Goal: Use online tool/utility: Utilize a website feature to perform a specific function

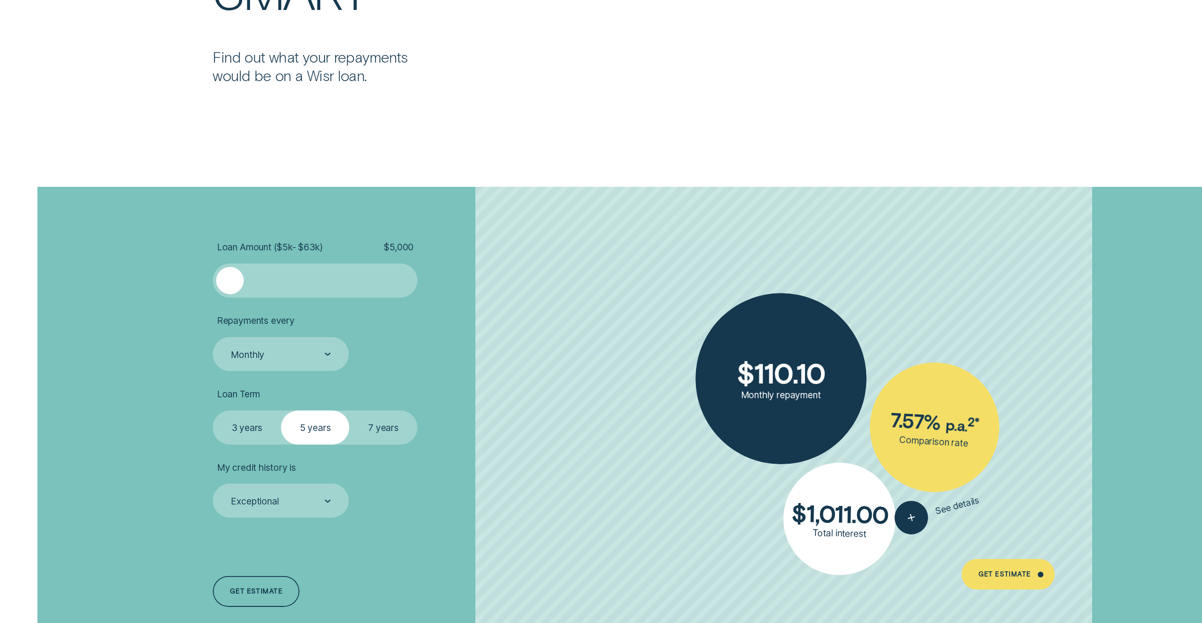
scroll to position [2701, 0]
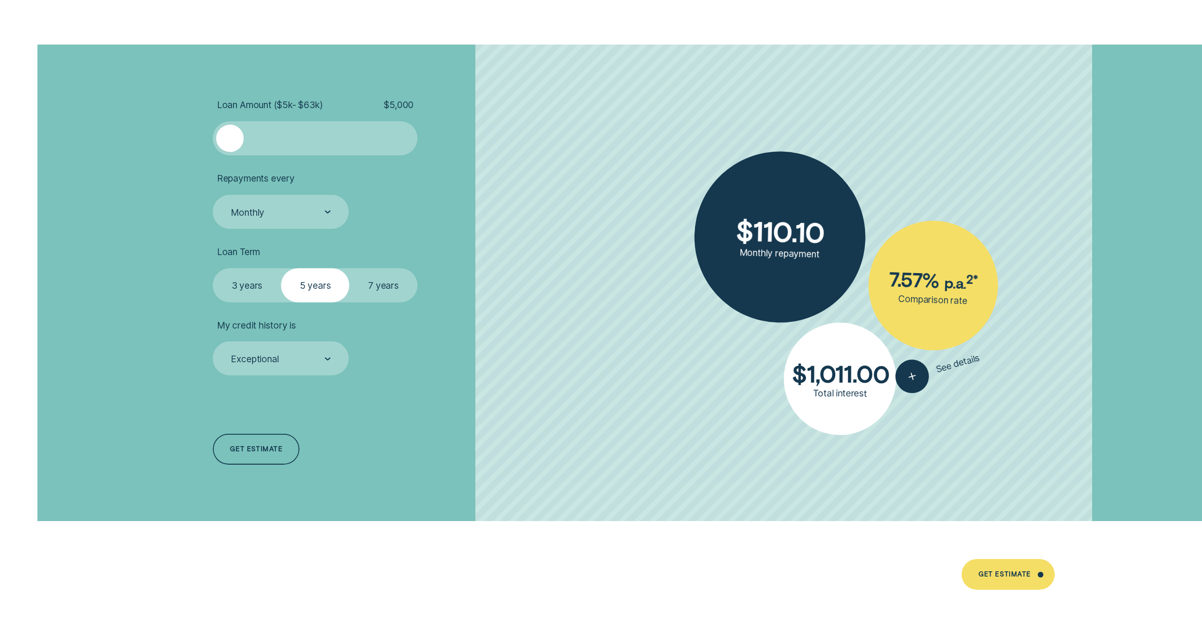
click at [246, 288] on label "3 years" at bounding box center [247, 285] width 68 height 34
click at [213, 268] on input "3 years" at bounding box center [213, 268] width 0 height 0
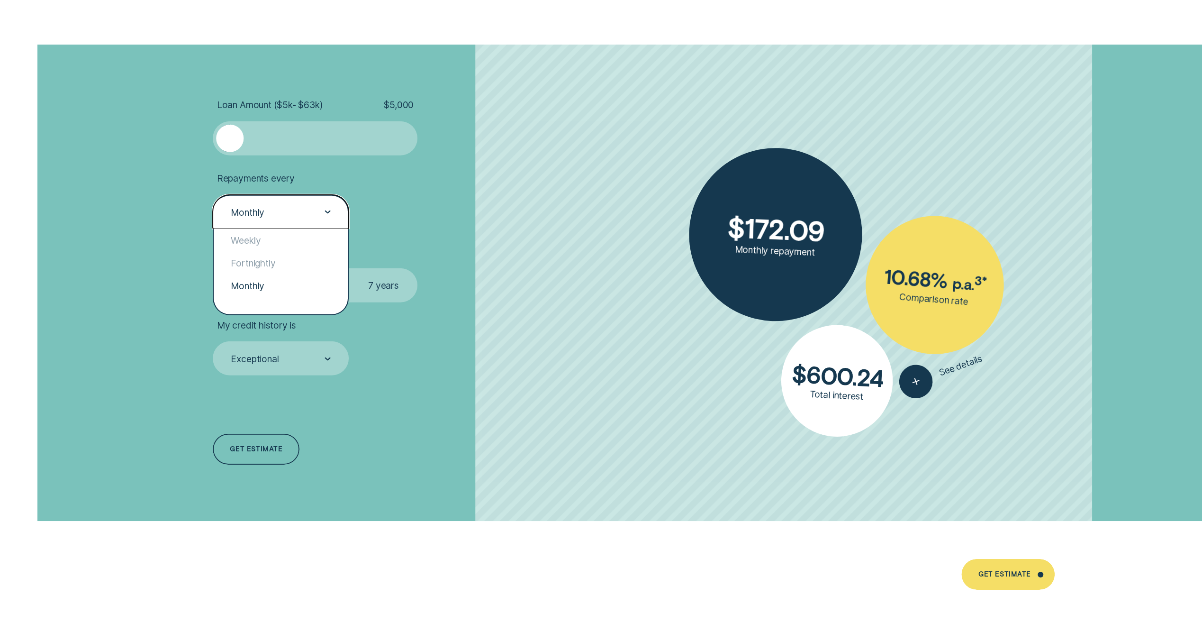
click at [326, 213] on div at bounding box center [328, 212] width 6 height 33
click at [275, 264] on div "Fortnightly" at bounding box center [281, 263] width 134 height 23
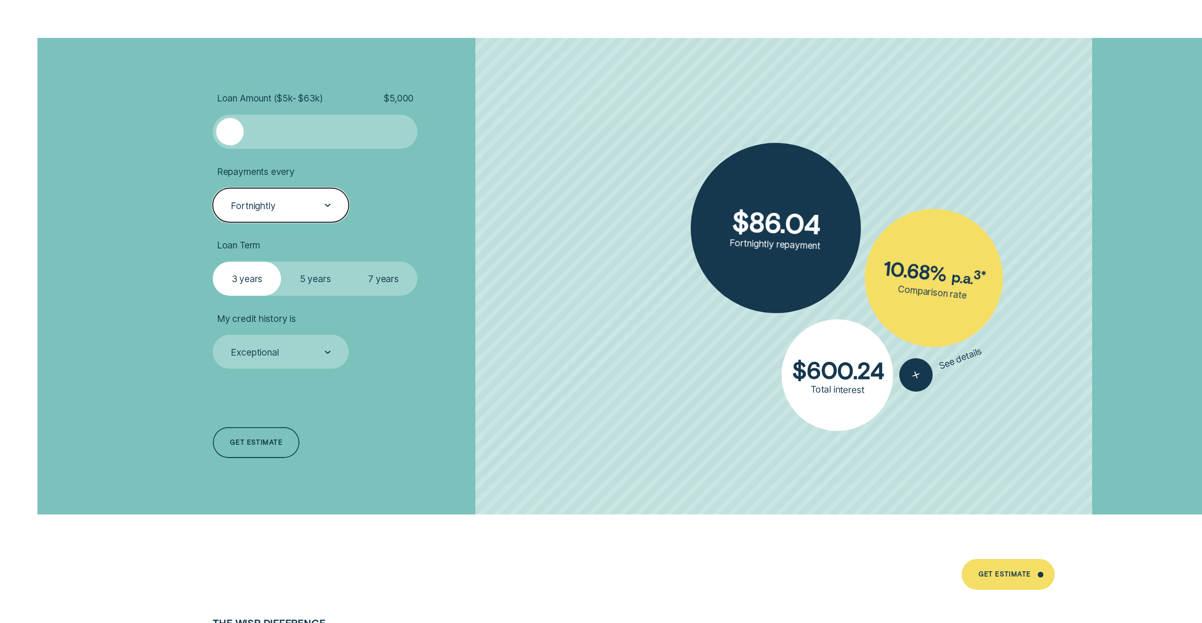
scroll to position [2796, 0]
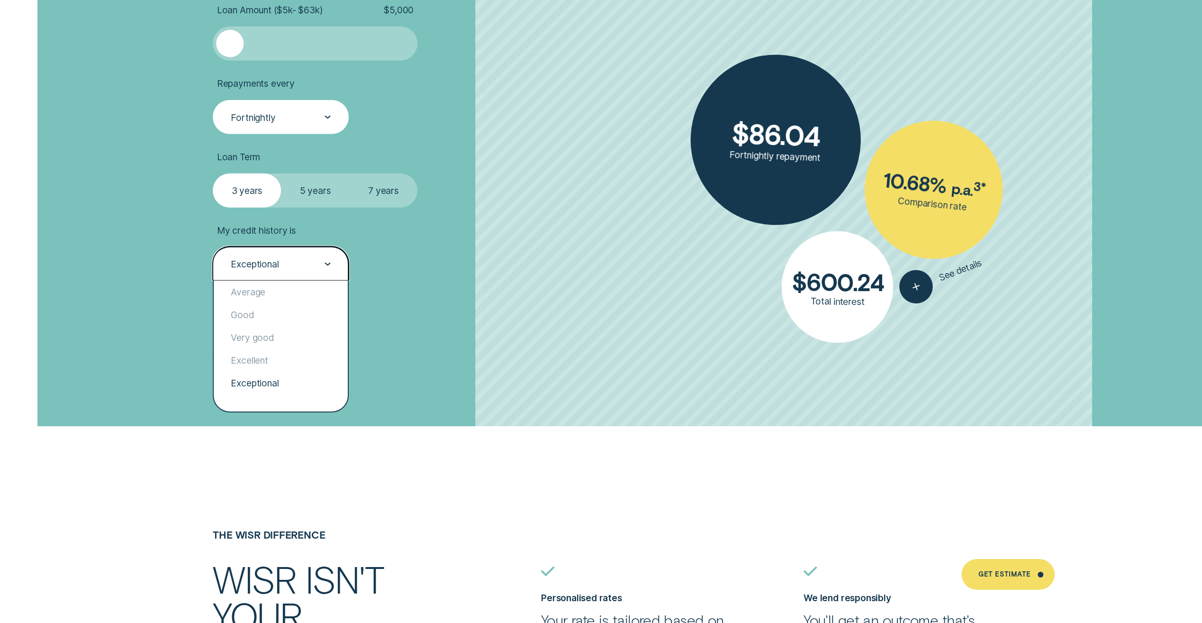
click at [332, 263] on div "Exceptional" at bounding box center [281, 263] width 136 height 34
click at [270, 321] on div "Good" at bounding box center [281, 314] width 134 height 23
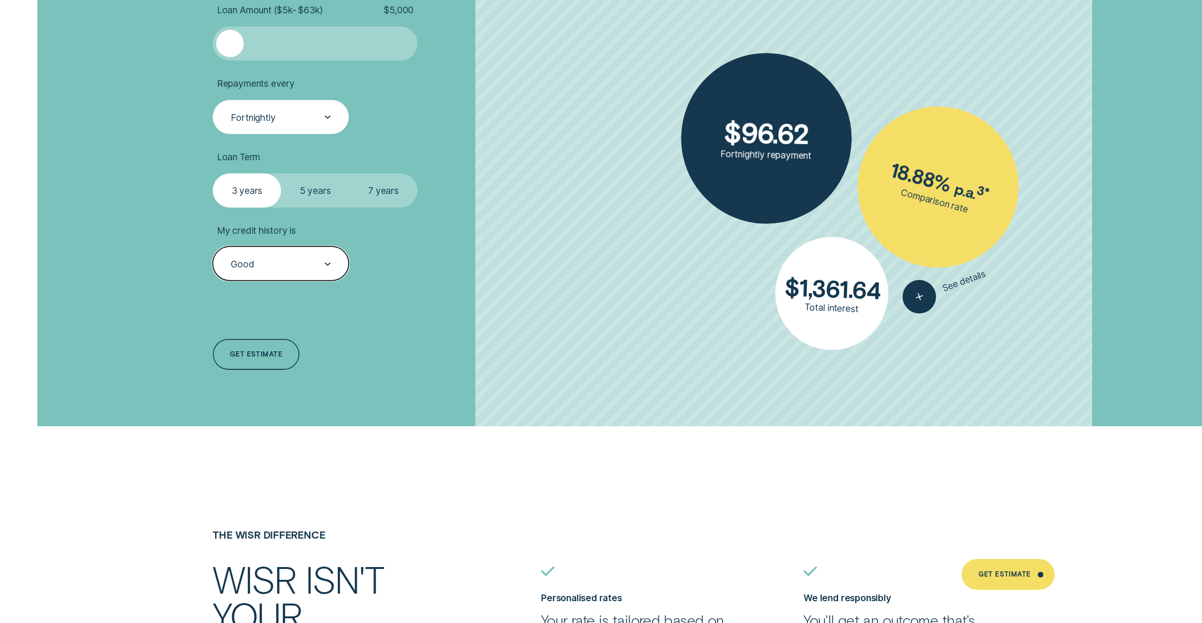
click at [332, 264] on div "Good" at bounding box center [281, 263] width 136 height 34
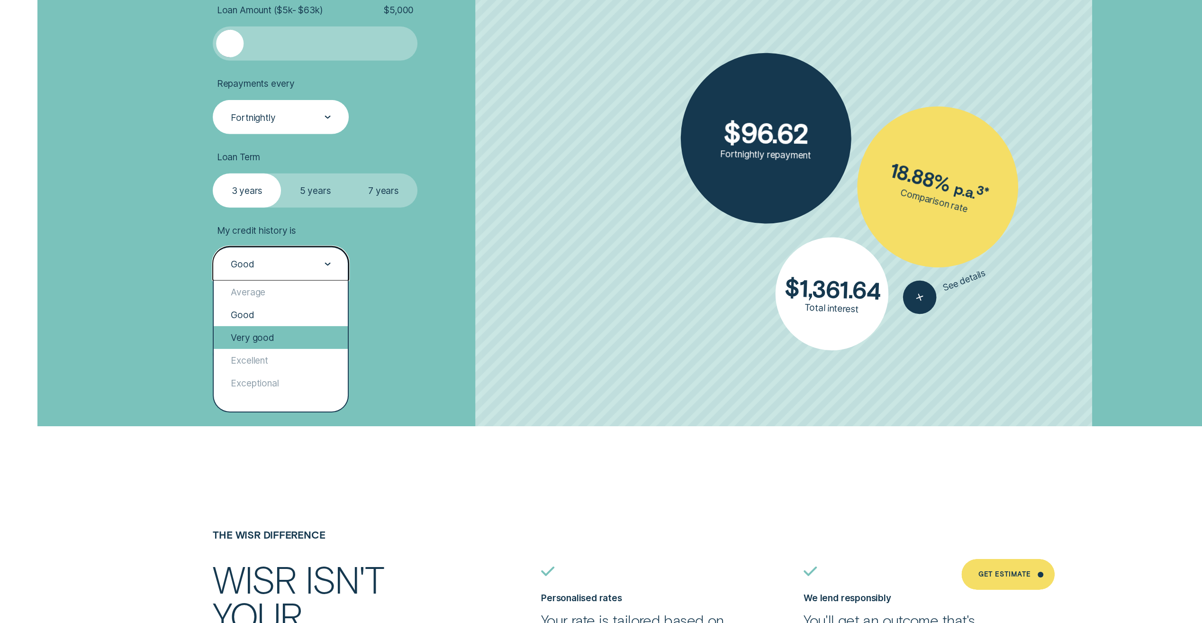
click at [273, 335] on div "Very good" at bounding box center [281, 337] width 134 height 23
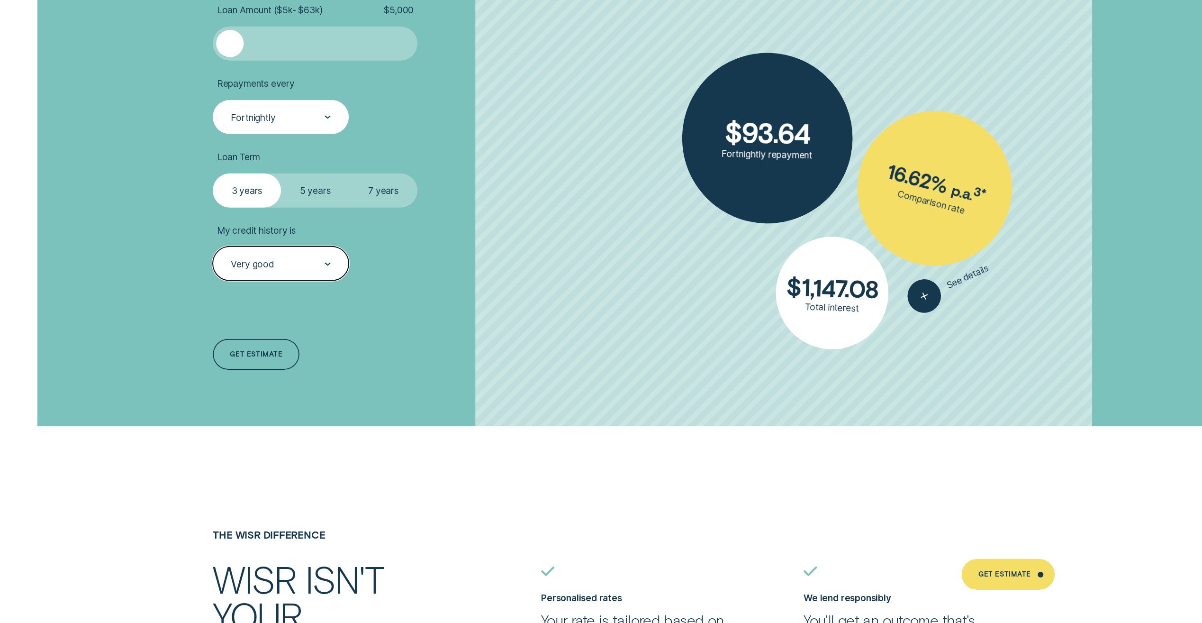
click at [332, 262] on div "Very good" at bounding box center [281, 263] width 136 height 34
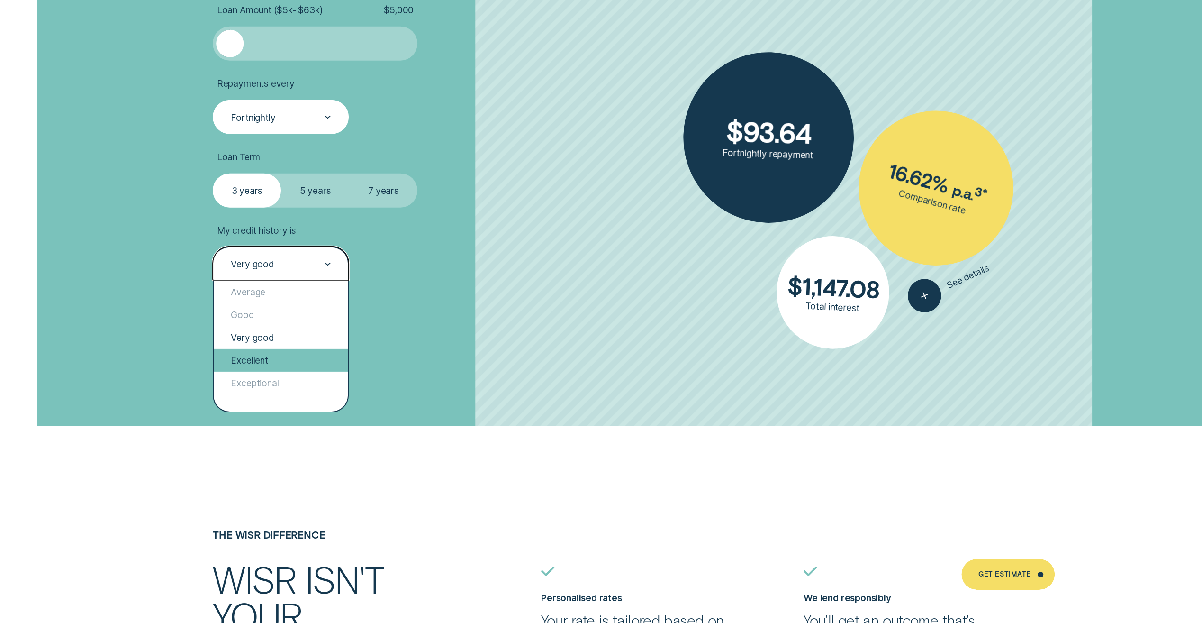
click at [271, 357] on div "Excellent" at bounding box center [281, 360] width 134 height 23
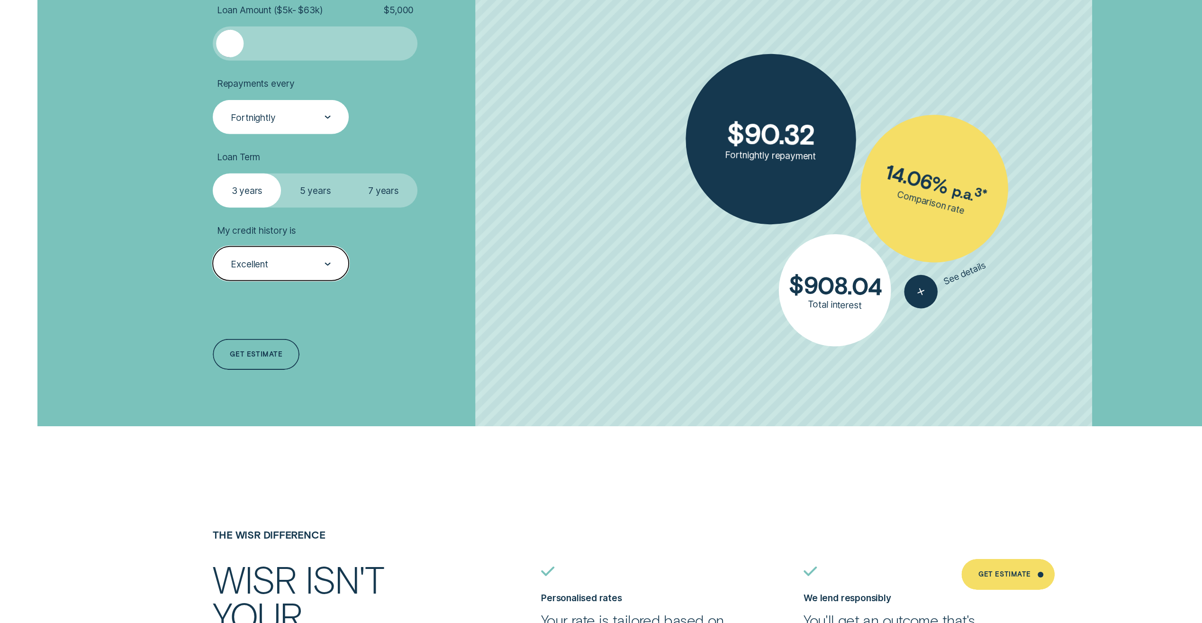
click at [334, 261] on div "Excellent" at bounding box center [281, 263] width 136 height 34
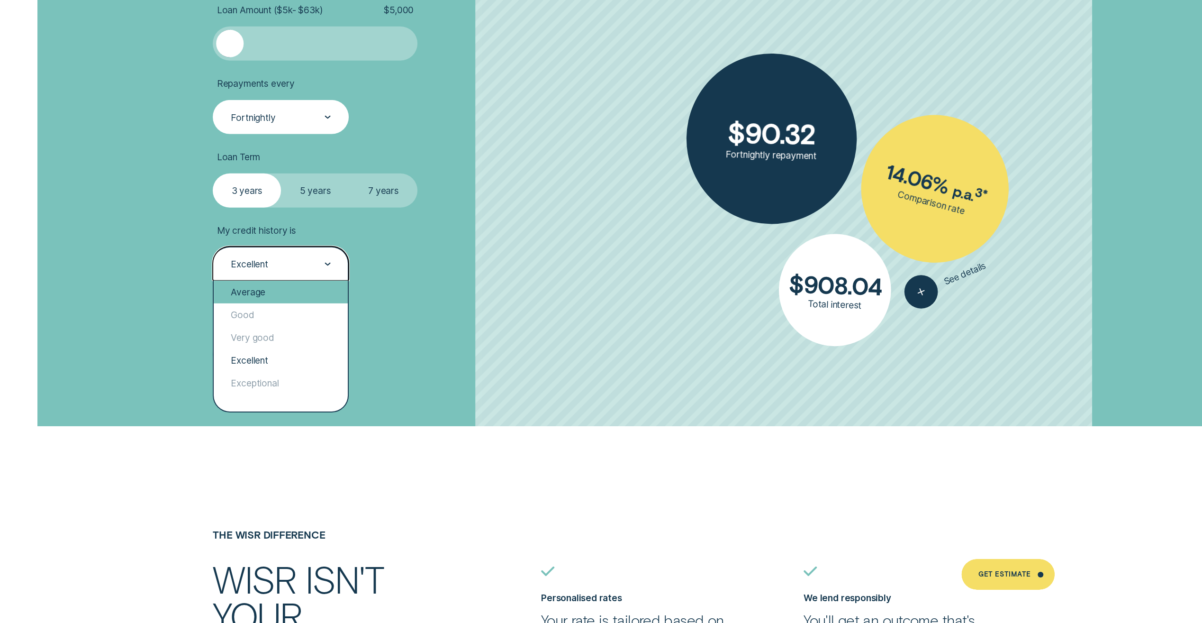
click at [283, 294] on div "Average" at bounding box center [281, 292] width 134 height 23
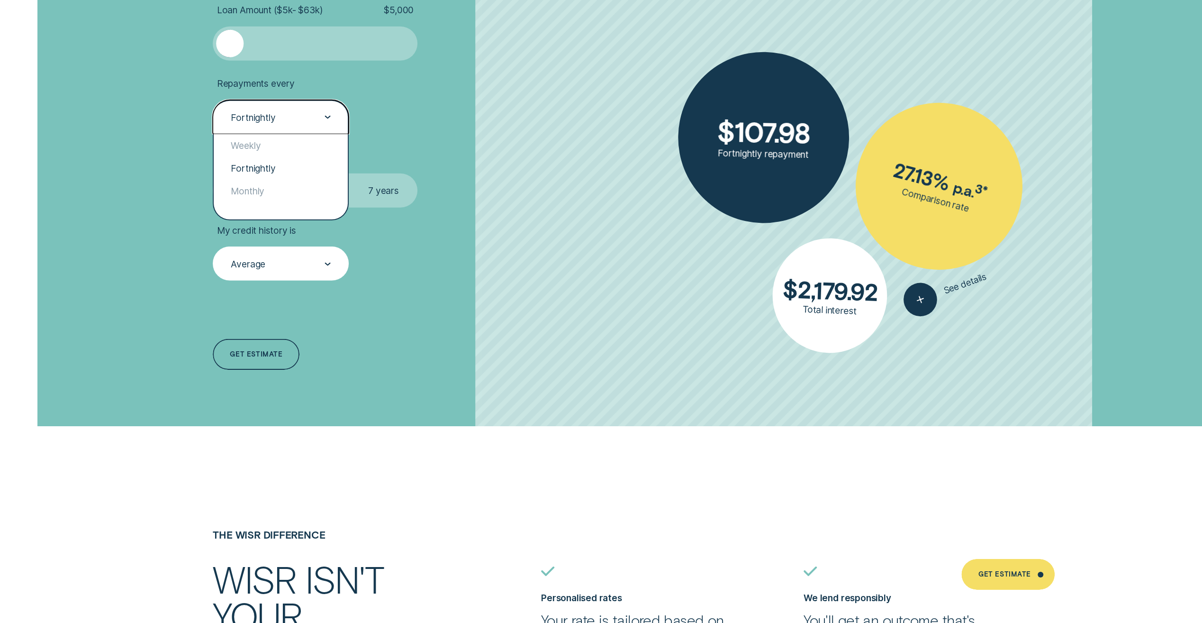
click at [329, 112] on div at bounding box center [328, 117] width 6 height 33
click at [275, 143] on div "Weekly" at bounding box center [281, 145] width 134 height 23
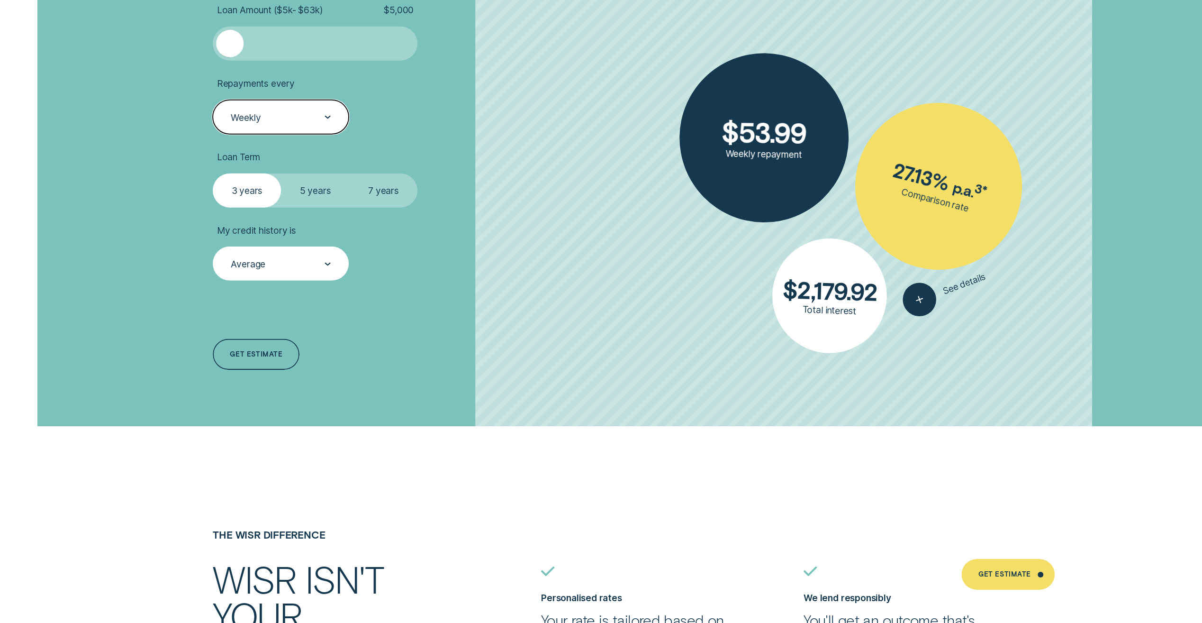
click at [331, 263] on icon at bounding box center [328, 264] width 6 height 3
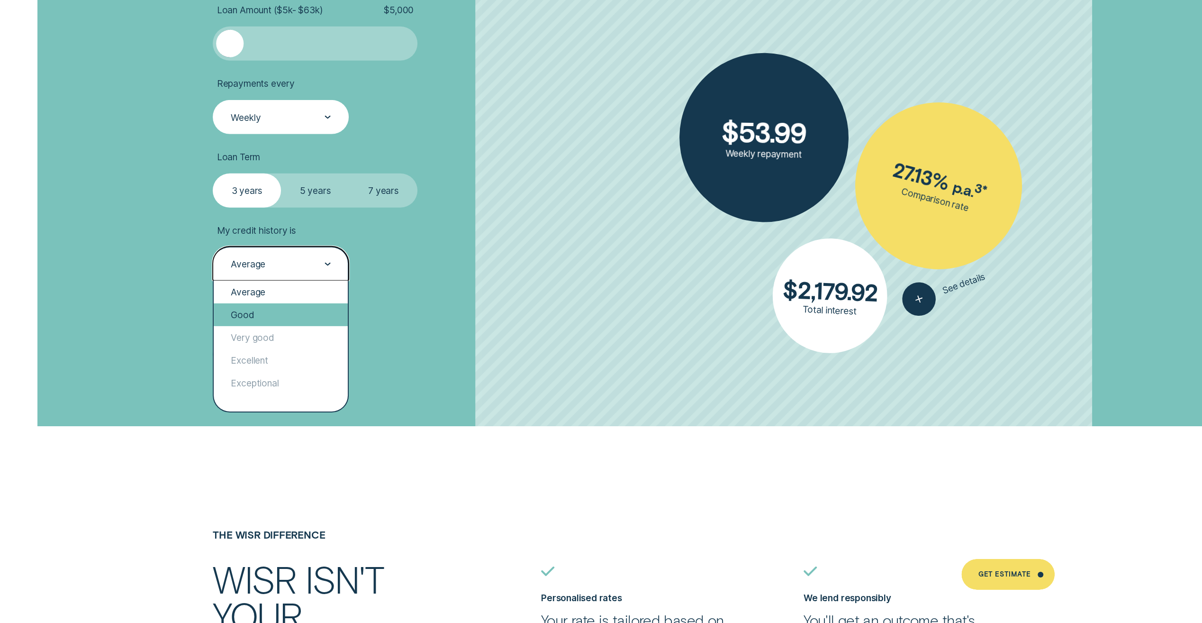
click at [287, 311] on div "Good" at bounding box center [281, 314] width 134 height 23
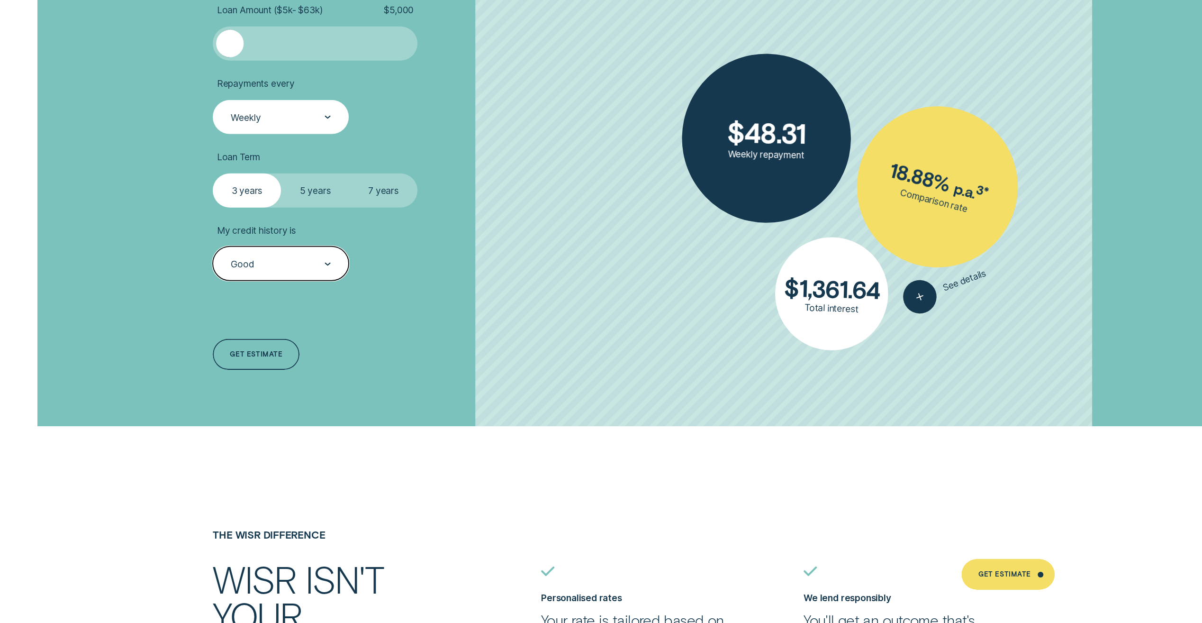
click at [327, 263] on icon at bounding box center [328, 264] width 6 height 3
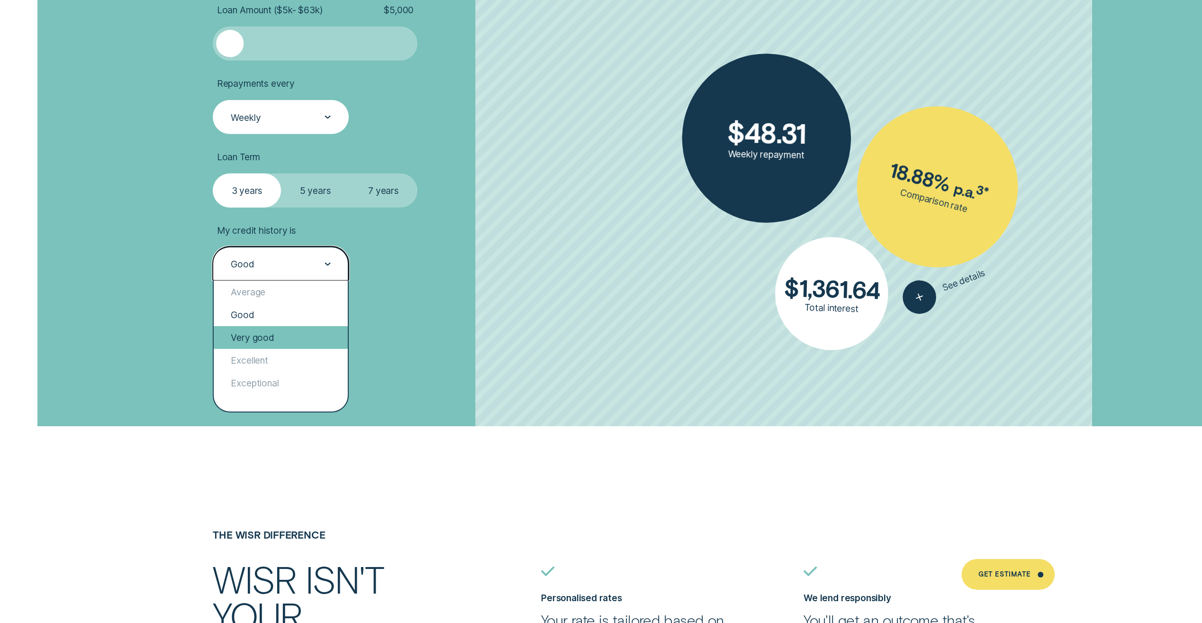
click at [276, 333] on div "Very good" at bounding box center [281, 337] width 134 height 23
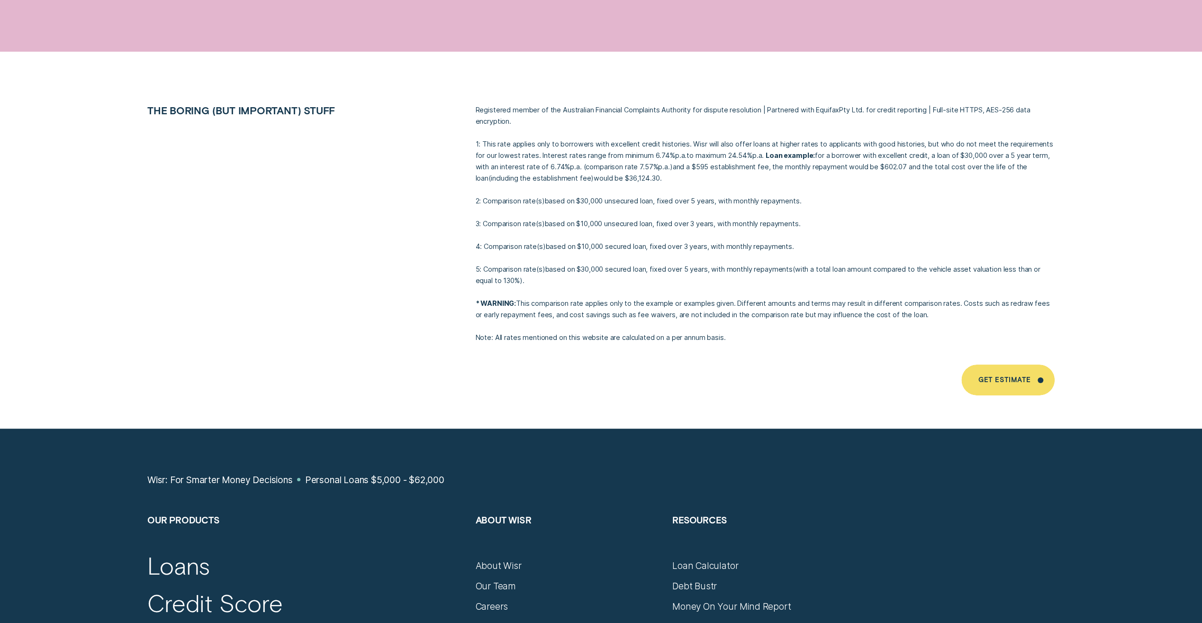
scroll to position [7014, 0]
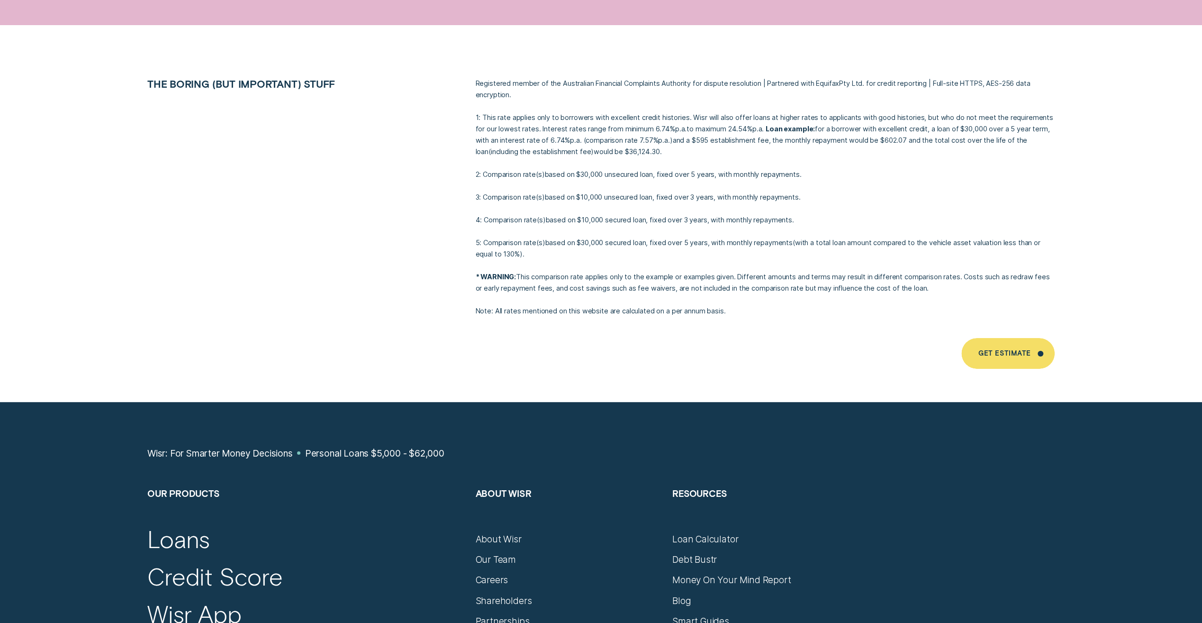
click at [543, 216] on span ")" at bounding box center [544, 220] width 3 height 8
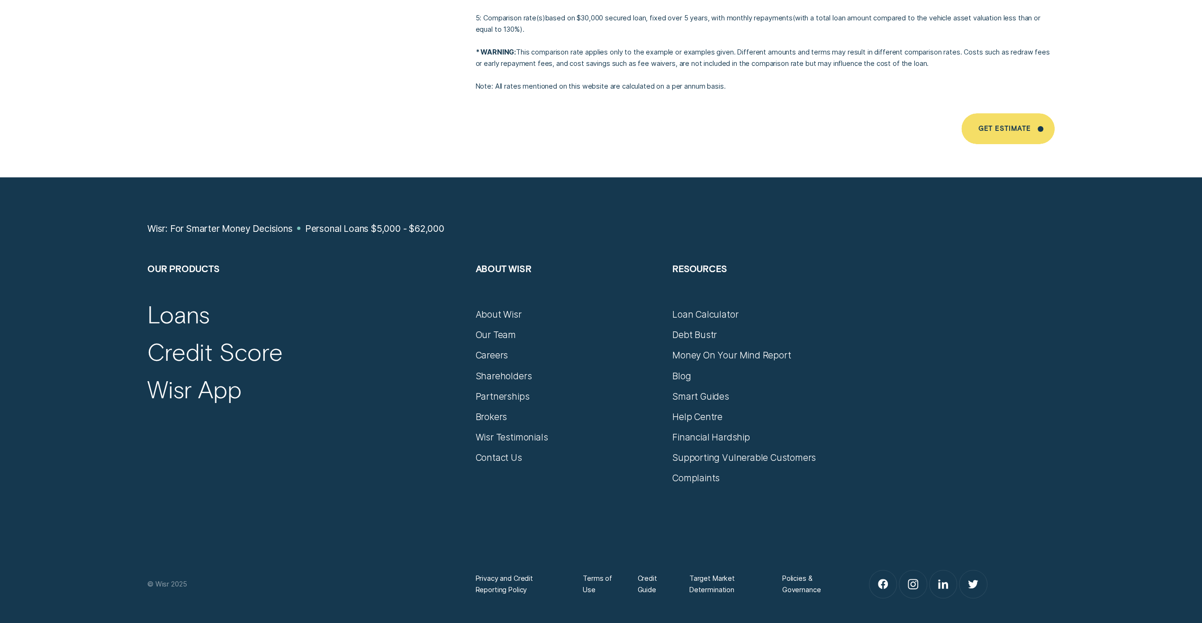
scroll to position [7251, 0]
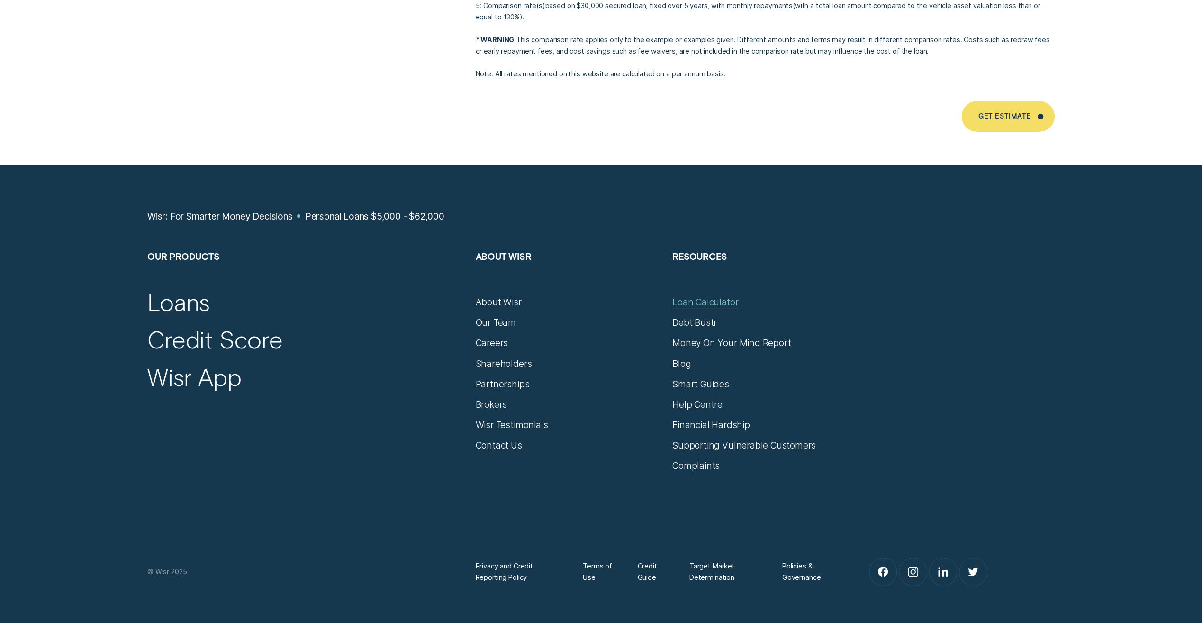
click at [682, 296] on div "Loan Calculator" at bounding box center [706, 301] width 66 height 11
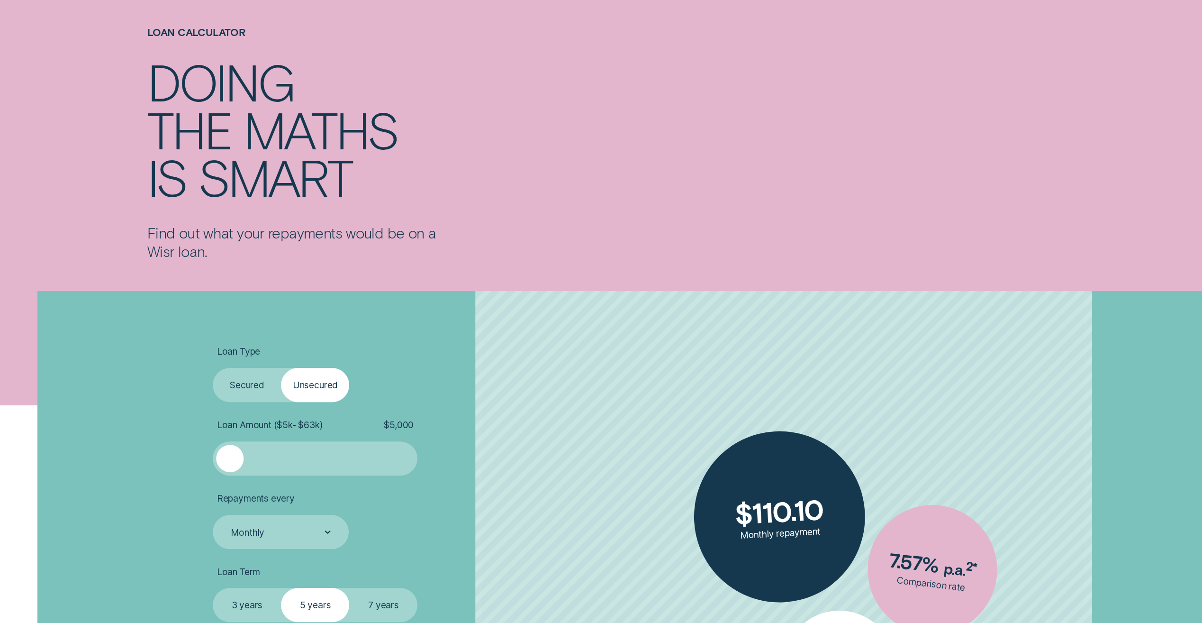
scroll to position [190, 0]
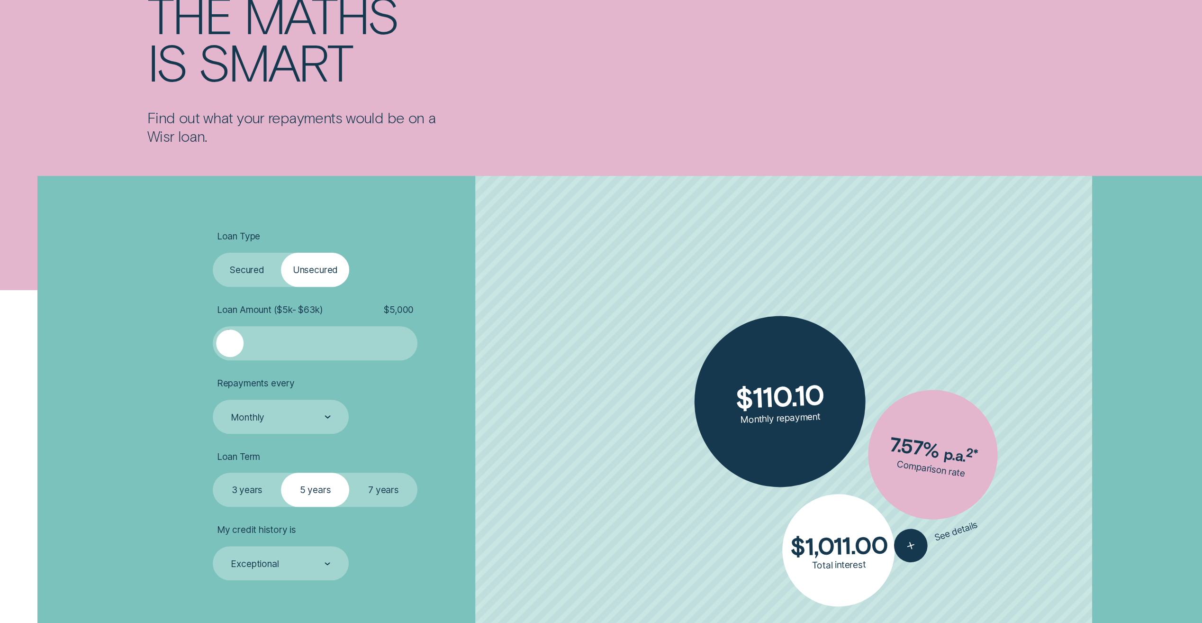
click at [248, 269] on label "Secured" at bounding box center [247, 270] width 68 height 34
click at [213, 253] on input "Secured" at bounding box center [213, 253] width 0 height 0
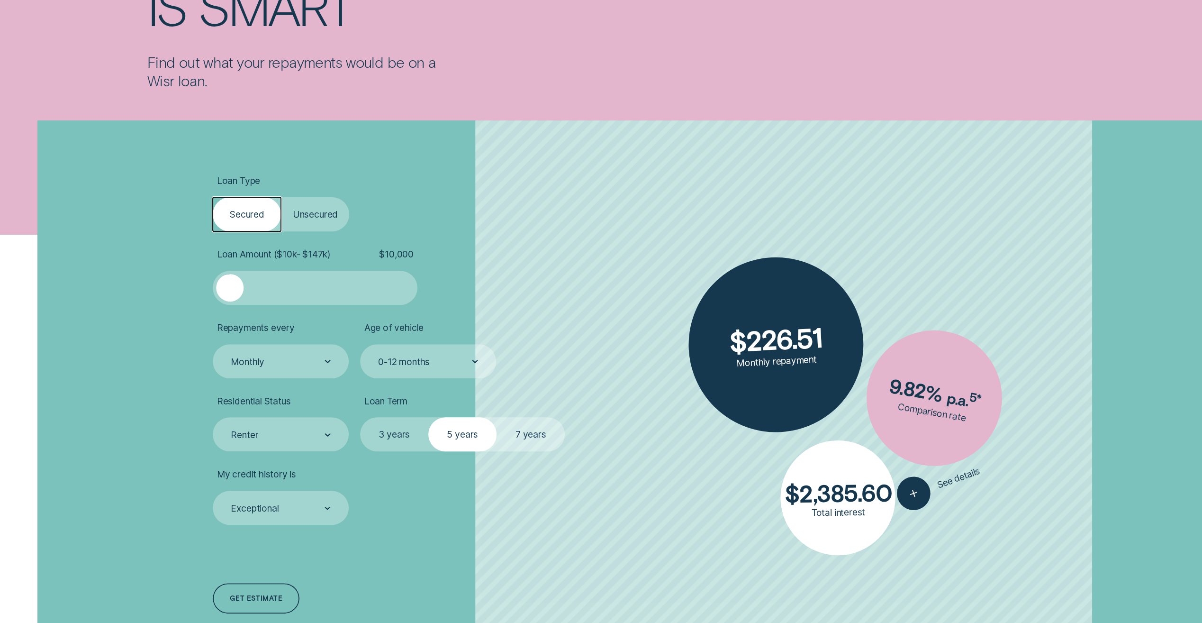
scroll to position [332, 0]
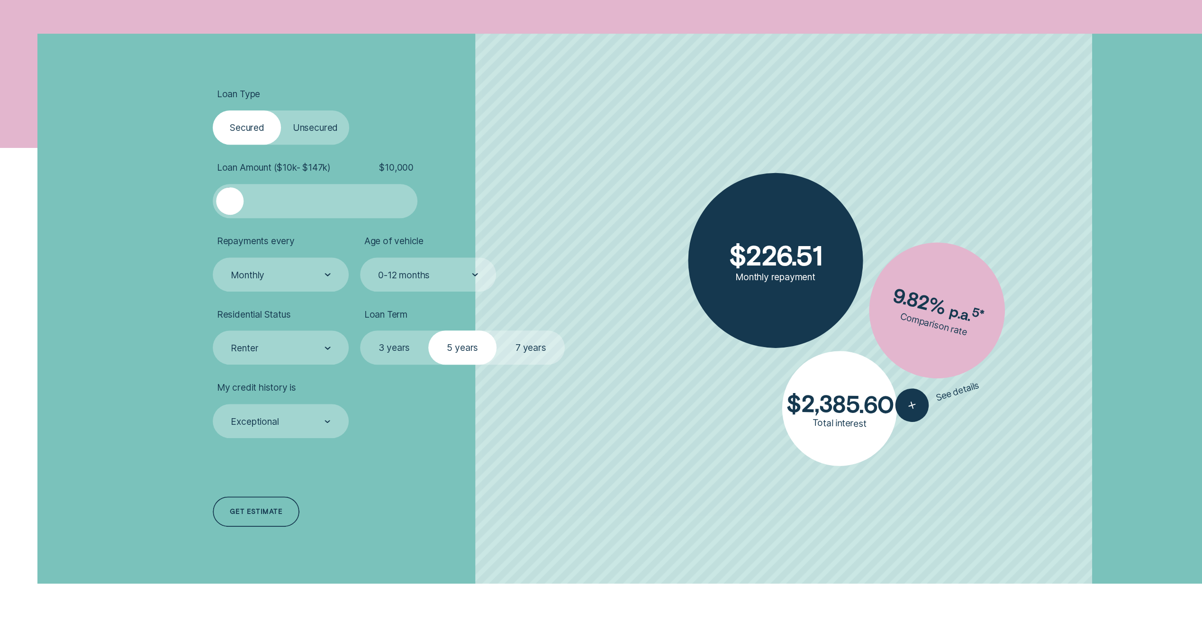
drag, startPoint x: 233, startPoint y: 204, endPoint x: 209, endPoint y: 209, distance: 23.8
click at [209, 209] on div "Loan Type Select Loan Type Secured Unsecured Loan Amount ( $10k - $147k ) $ 10,…" at bounding box center [371, 309] width 328 height 550
click at [331, 272] on div at bounding box center [328, 274] width 6 height 33
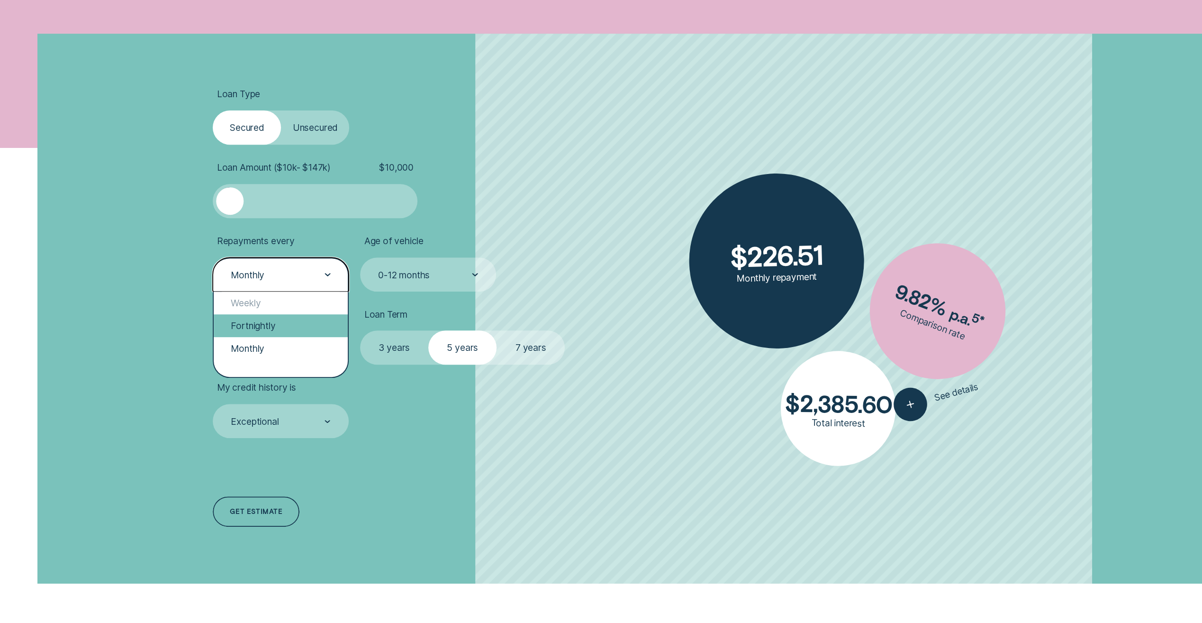
click at [280, 325] on div "Fortnightly" at bounding box center [281, 325] width 134 height 23
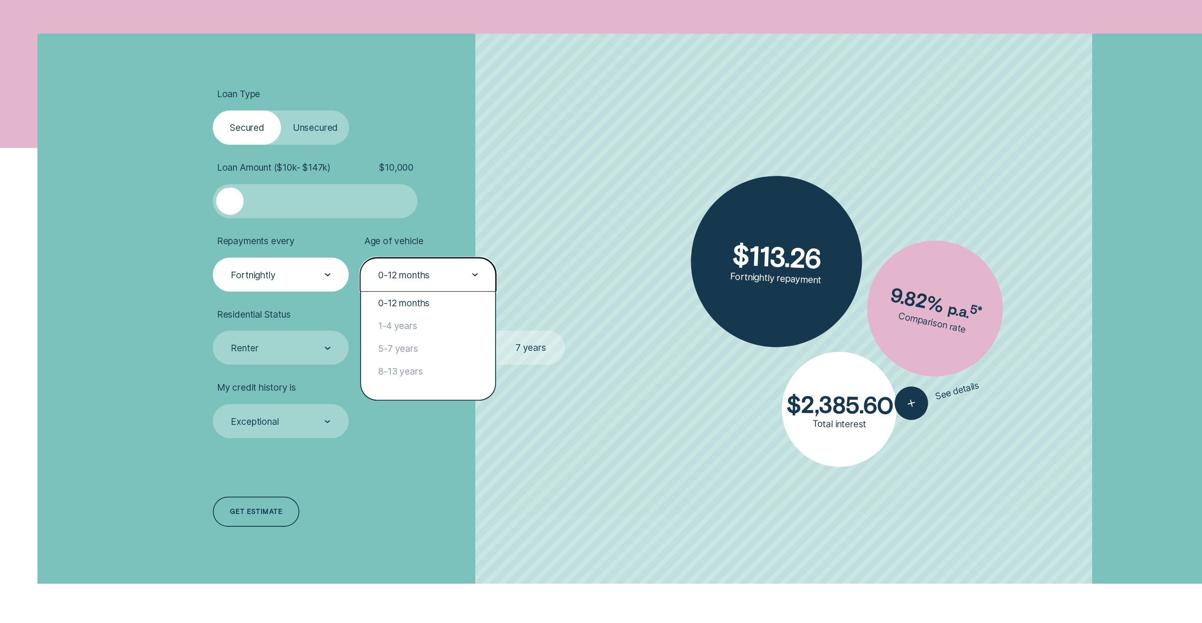
click at [472, 272] on div at bounding box center [475, 274] width 6 height 33
click at [423, 370] on div "8-13 years" at bounding box center [428, 371] width 134 height 23
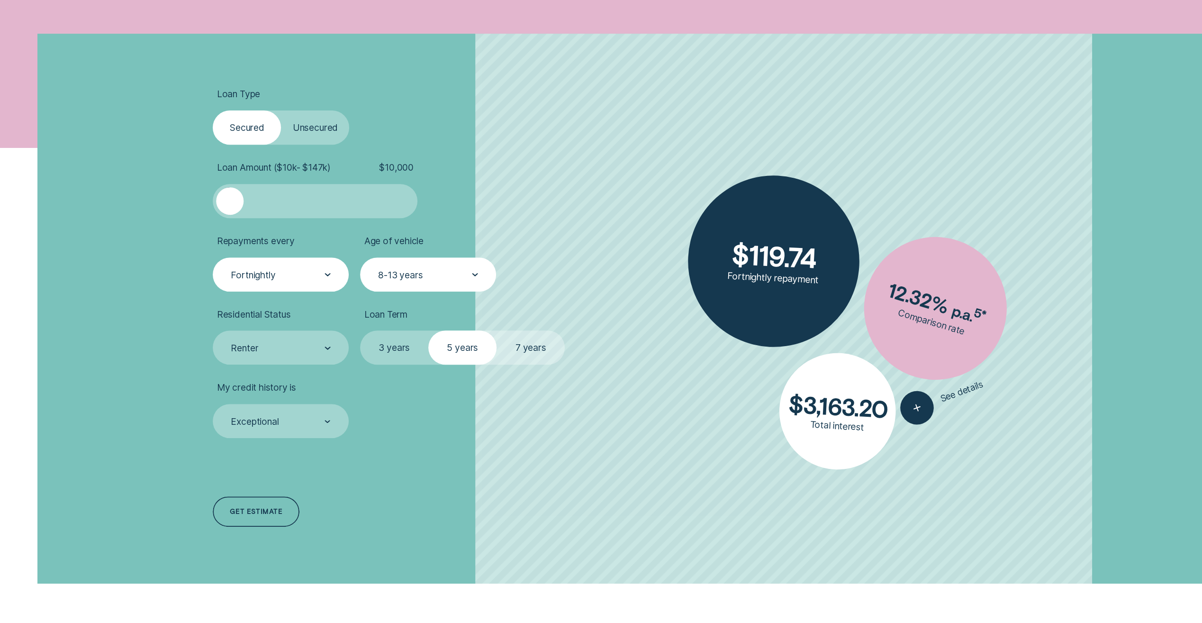
click at [402, 350] on label "3 years" at bounding box center [394, 347] width 68 height 34
click at [360, 330] on input "3 years" at bounding box center [360, 330] width 0 height 0
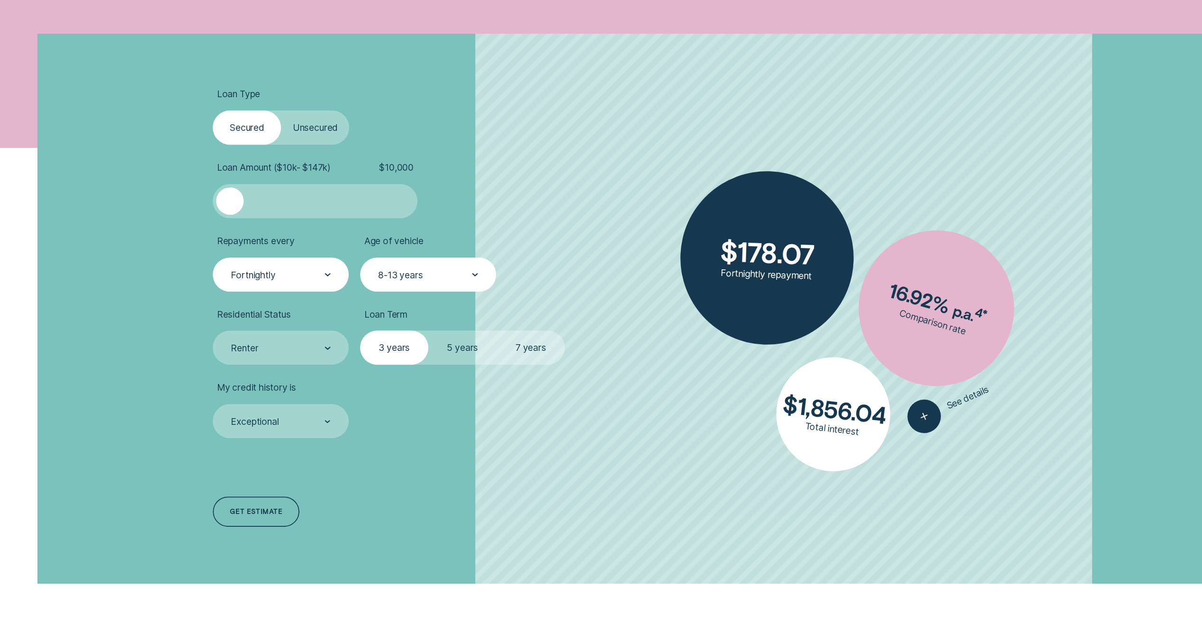
click at [464, 353] on label "5 years" at bounding box center [462, 347] width 68 height 34
click at [428, 330] on input "5 years" at bounding box center [428, 330] width 0 height 0
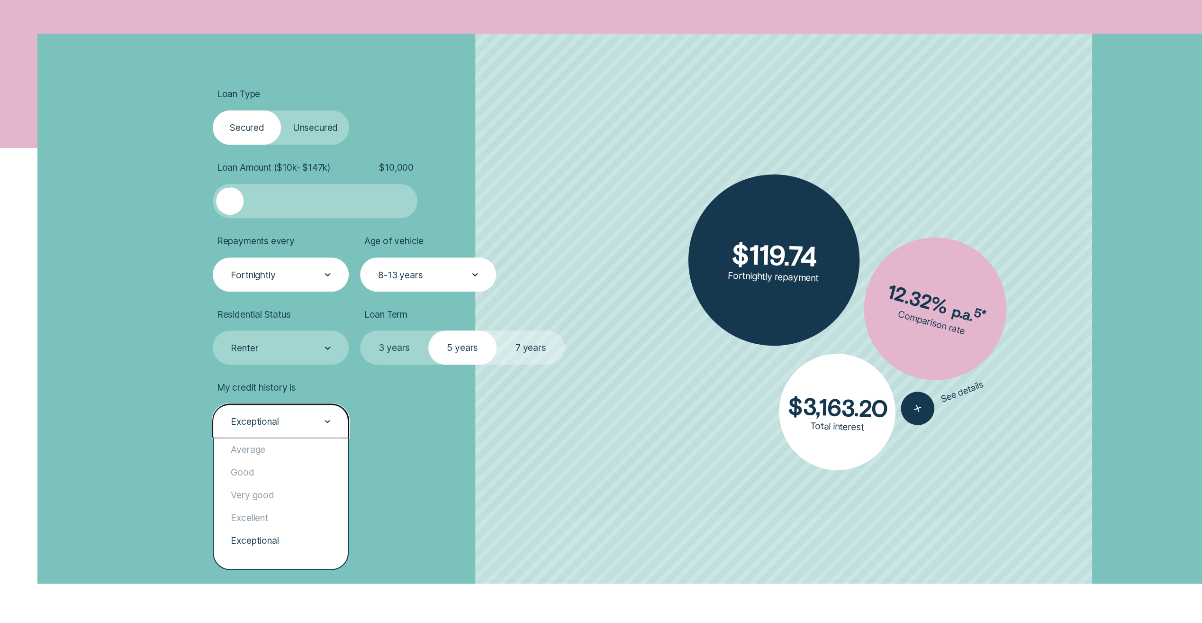
click at [323, 423] on div "Exceptional" at bounding box center [280, 421] width 101 height 12
click at [275, 497] on div "Very good" at bounding box center [281, 494] width 134 height 23
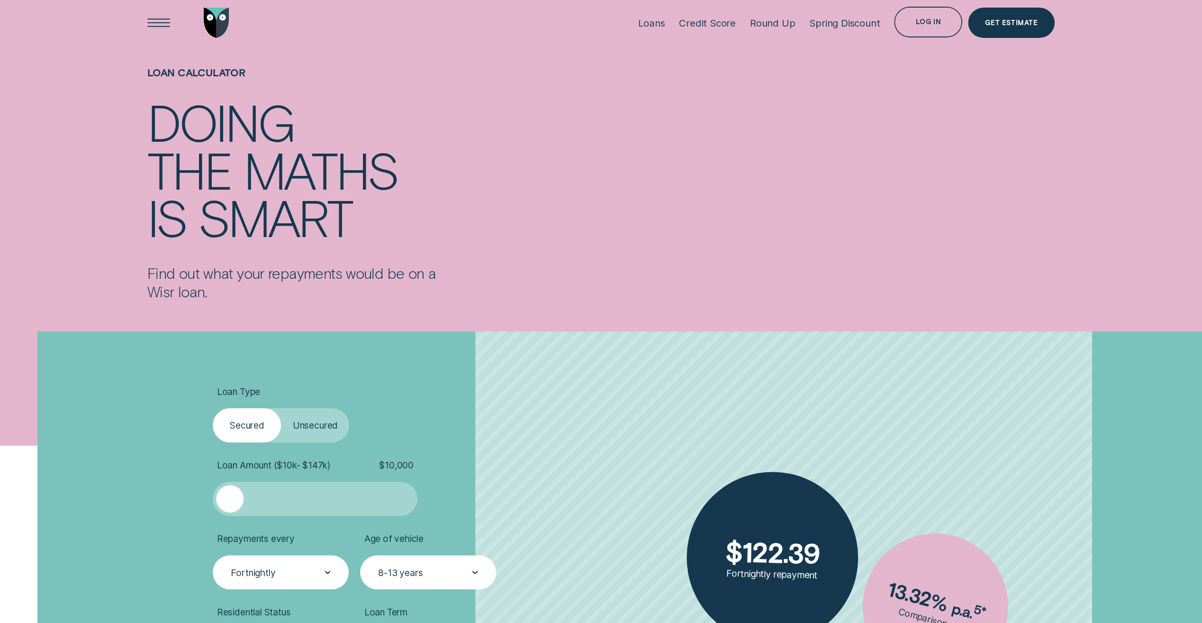
scroll to position [0, 0]
